Goal: Task Accomplishment & Management: Manage account settings

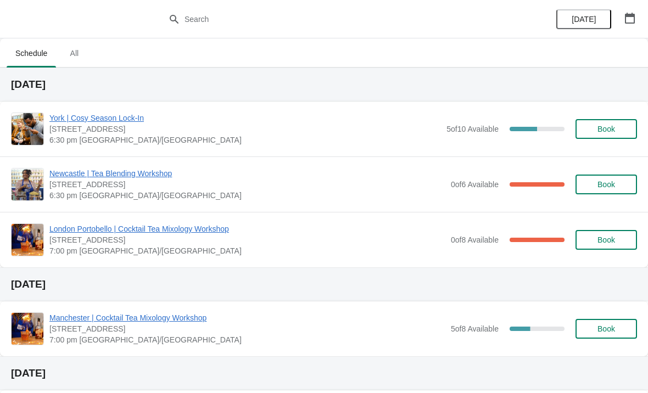
click at [119, 118] on span "York | Cosy Season Lock-In" at bounding box center [244, 118] width 391 height 11
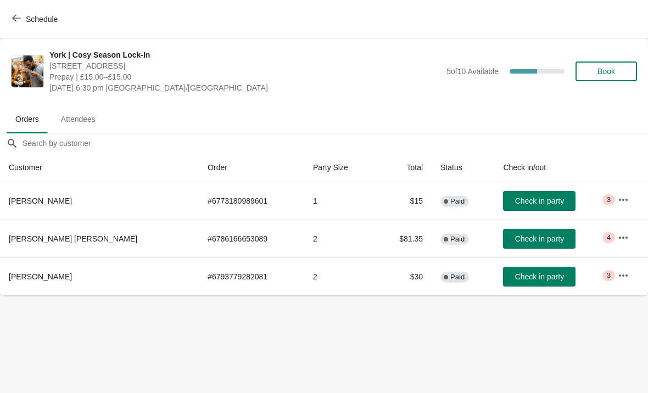
click at [607, 201] on span "Critical 3" at bounding box center [608, 199] width 13 height 11
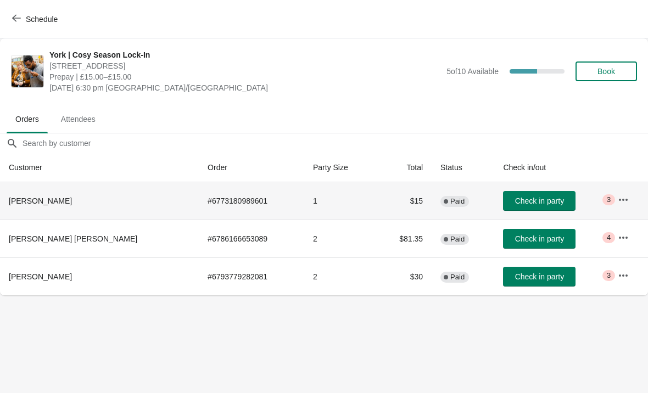
click at [618, 202] on icon "button" at bounding box center [623, 199] width 11 height 11
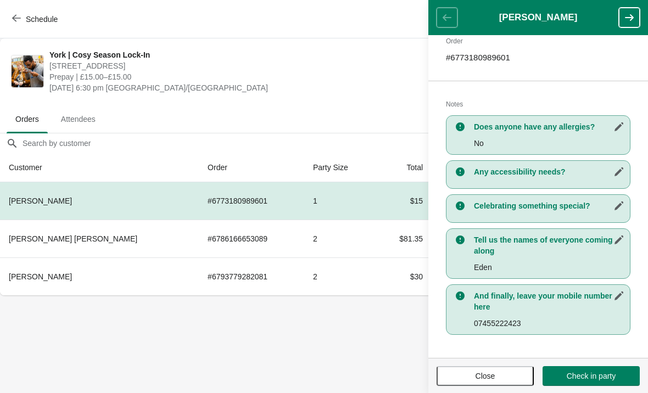
scroll to position [179, 0]
click at [311, 347] on body "Schedule York | Cosy Season Lock-In 73 Low Petergate, YO1 7HY Prepay | £15.00–£…" at bounding box center [324, 196] width 648 height 393
click at [498, 366] on button "Close" at bounding box center [485, 376] width 97 height 20
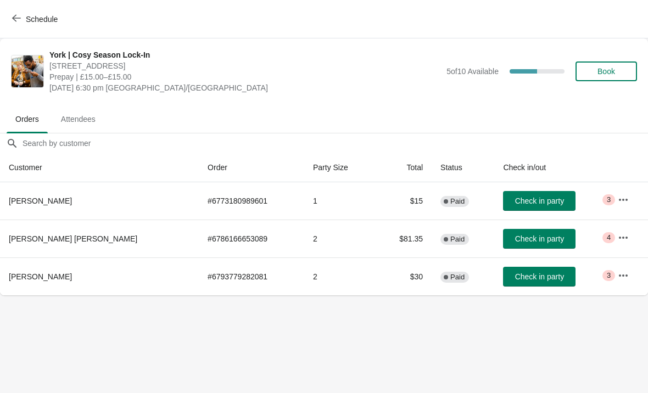
click at [618, 241] on icon "button" at bounding box center [623, 237] width 11 height 11
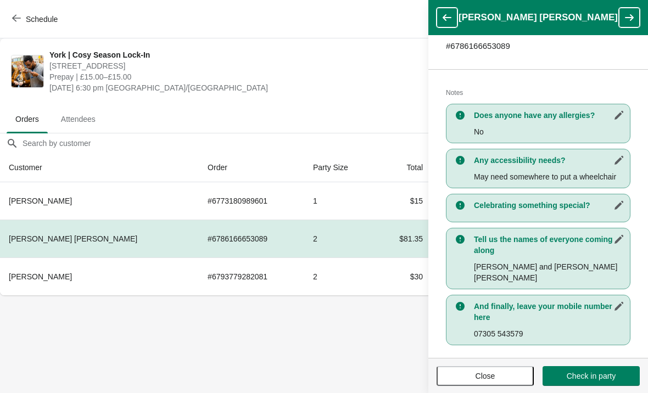
scroll to position [190, 0]
click at [393, 334] on body "Schedule York | Cosy Season Lock-In 73 Low Petergate, YO1 7HY Prepay | £15.00–£…" at bounding box center [324, 196] width 648 height 393
click at [448, 13] on icon "button" at bounding box center [446, 17] width 11 height 11
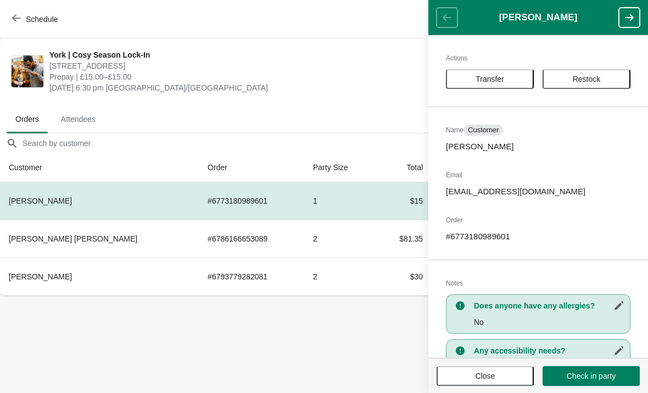
click at [489, 375] on span "Close" at bounding box center [486, 376] width 20 height 9
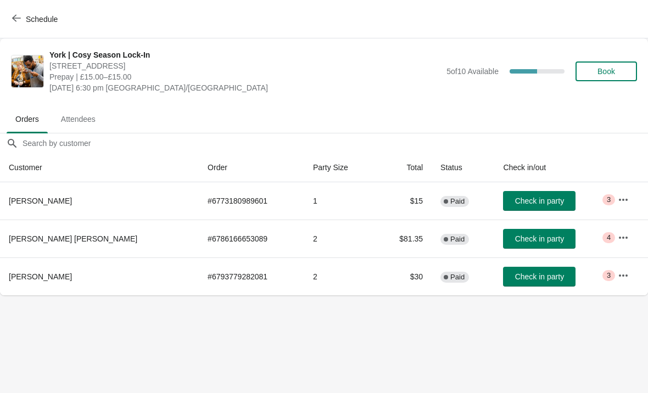
click at [618, 276] on icon "button" at bounding box center [623, 275] width 11 height 11
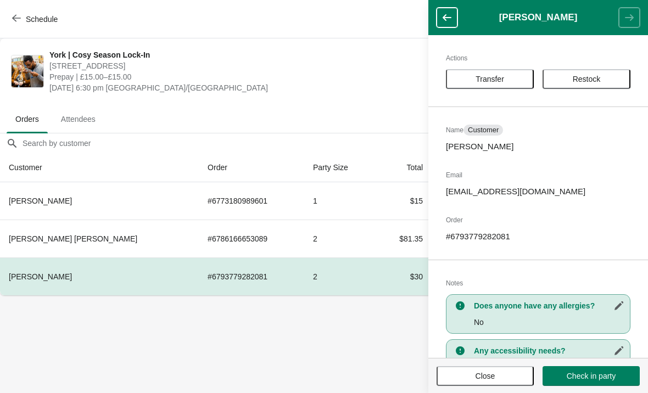
scroll to position [0, 0]
click at [495, 377] on span "Close" at bounding box center [486, 376] width 20 height 9
